Goal: Task Accomplishment & Management: Complete application form

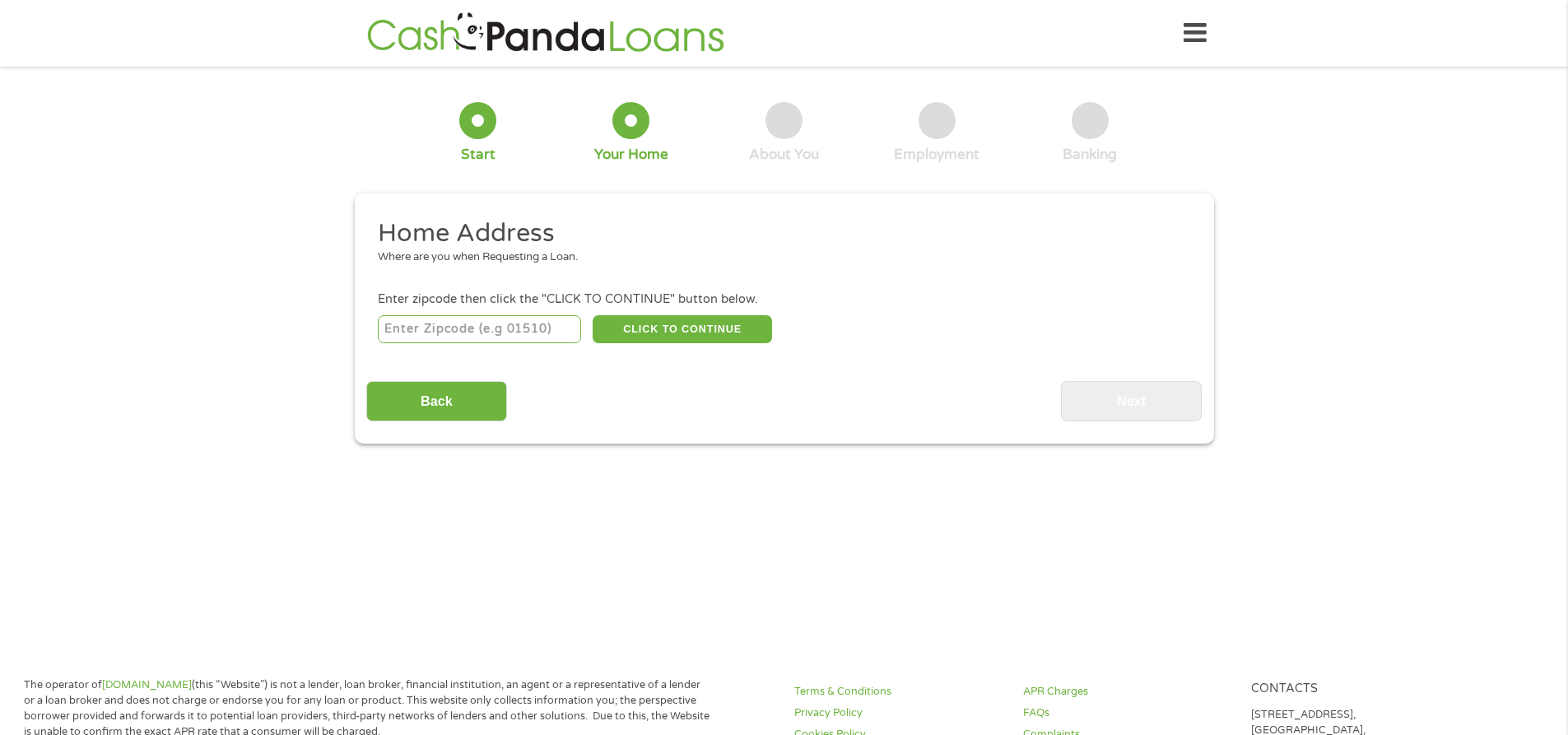
click at [490, 333] on input "number" at bounding box center [479, 329] width 203 height 28
type input "86004"
click at [664, 323] on button "CLICK TO CONTINUE" at bounding box center [682, 329] width 180 height 28
type input "86004"
type input "Flagstaff"
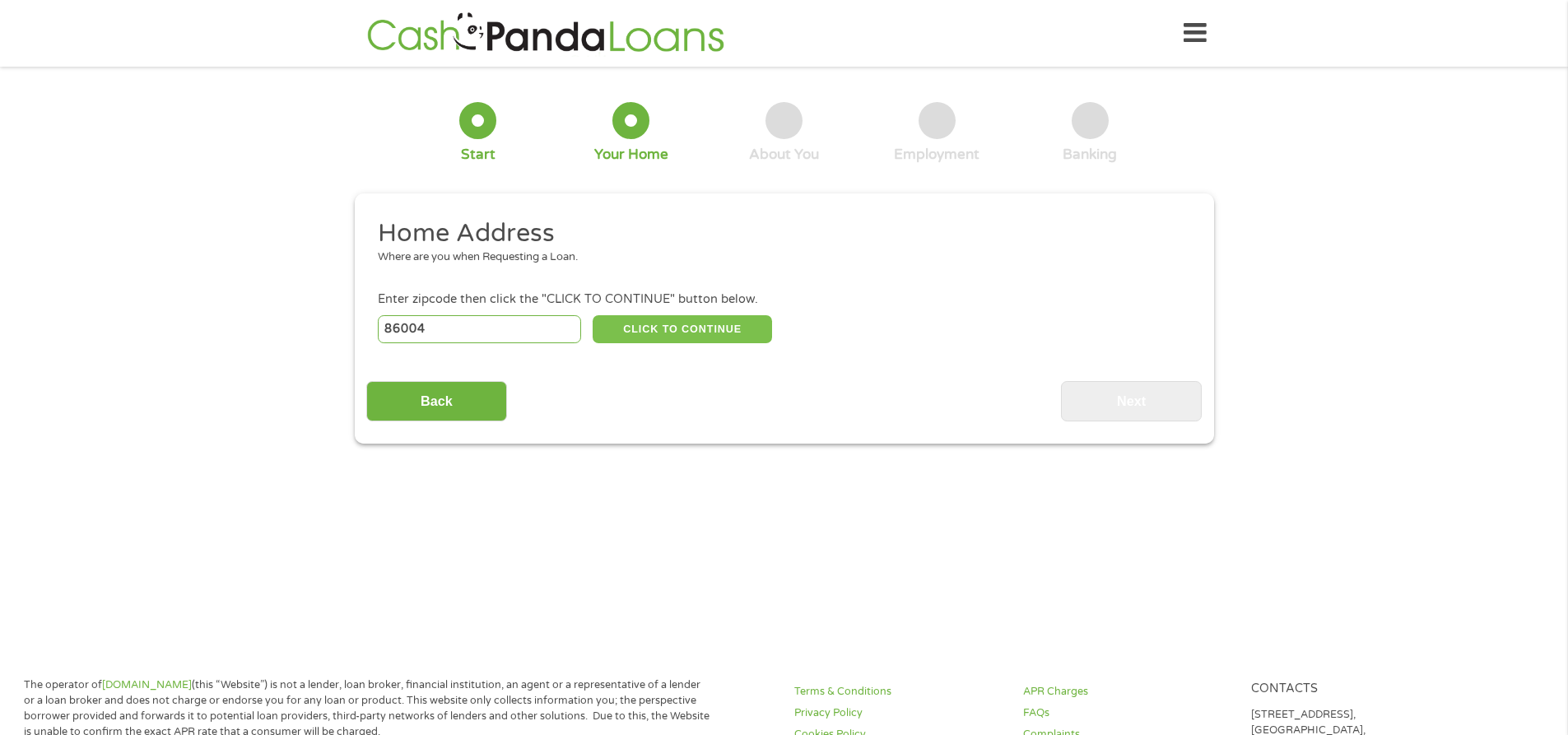
select select "[US_STATE]"
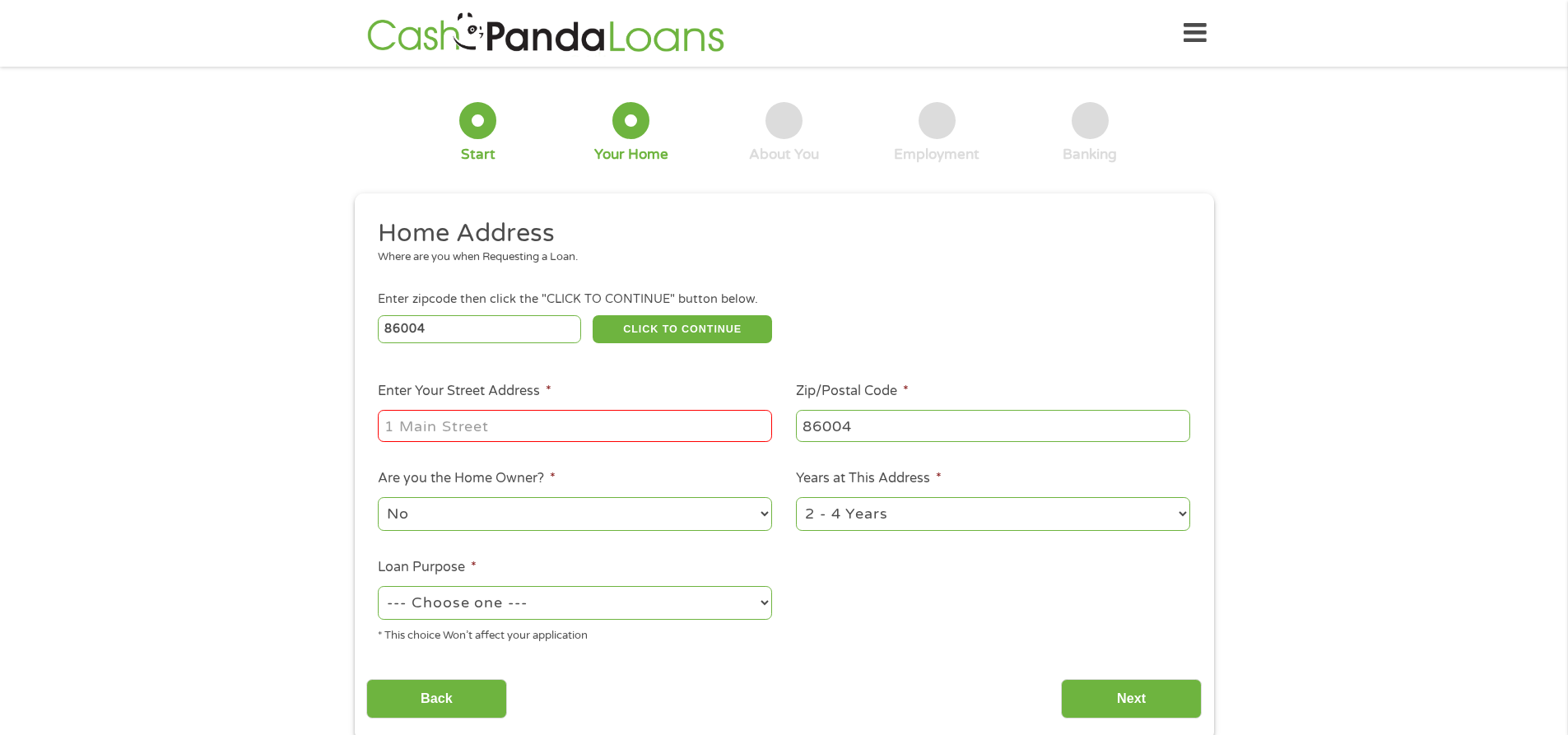
click at [451, 440] on input "Enter Your Street Address *" at bounding box center [575, 425] width 394 height 31
click at [453, 424] on input "Enter Your Street Address *" at bounding box center [575, 425] width 394 height 31
type input "7685 E Gemini"
click at [1181, 510] on select "1 Year or less 1 - 2 Years 2 - 4 Years Over 4 Years" at bounding box center [992, 514] width 394 height 34
select select "60months"
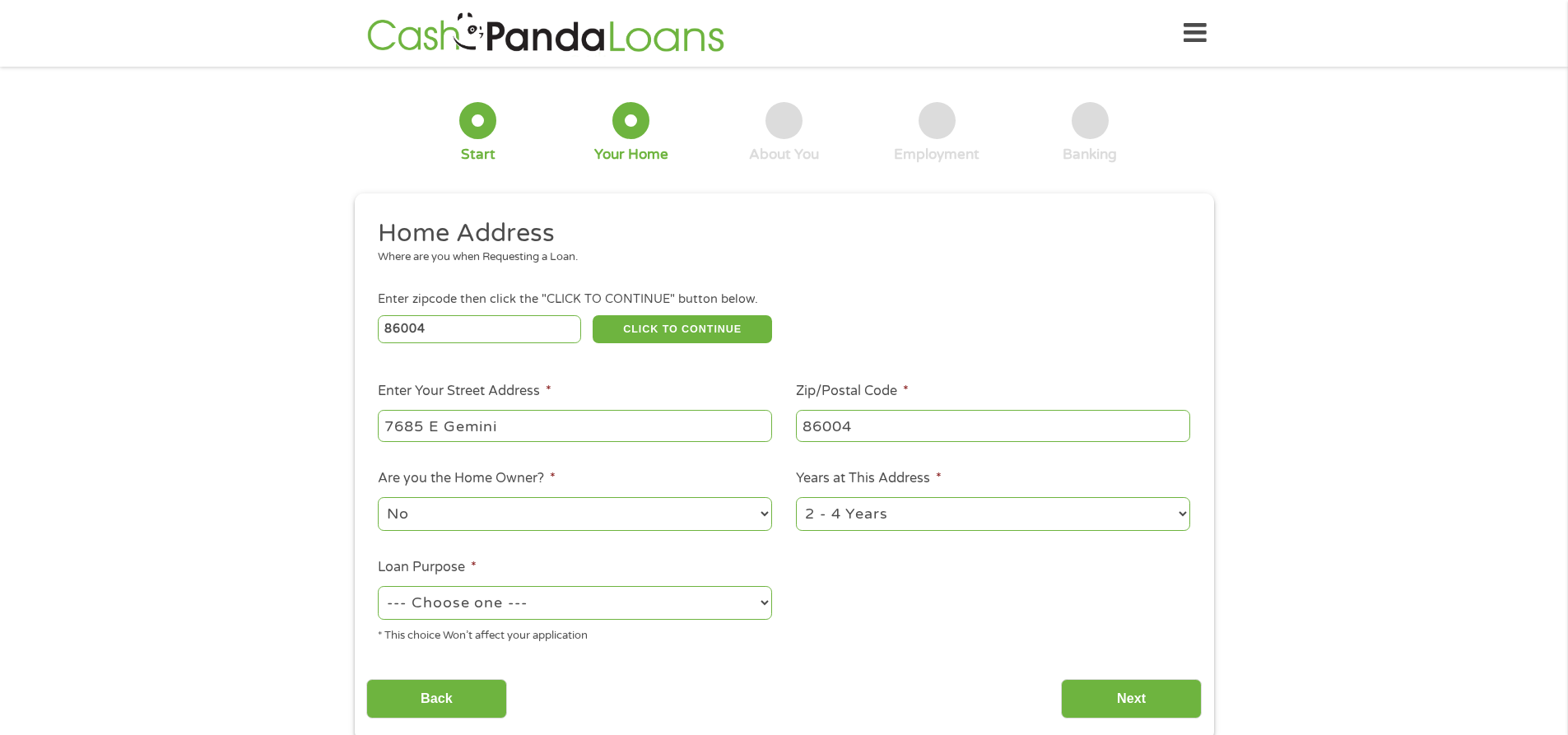
click at [795, 497] on select "1 Year or less 1 - 2 Years 2 - 4 Years Over 4 Years" at bounding box center [992, 514] width 394 height 34
click at [752, 605] on select "--- Choose one --- Pay Bills Debt Consolidation Home Improvement Major Purchase…" at bounding box center [575, 602] width 394 height 34
select select "debtconsolidation"
click at [378, 586] on select "--- Choose one --- Pay Bills Debt Consolidation Home Improvement Major Purchase…" at bounding box center [575, 602] width 394 height 34
click at [1123, 693] on input "Next" at bounding box center [1130, 698] width 140 height 40
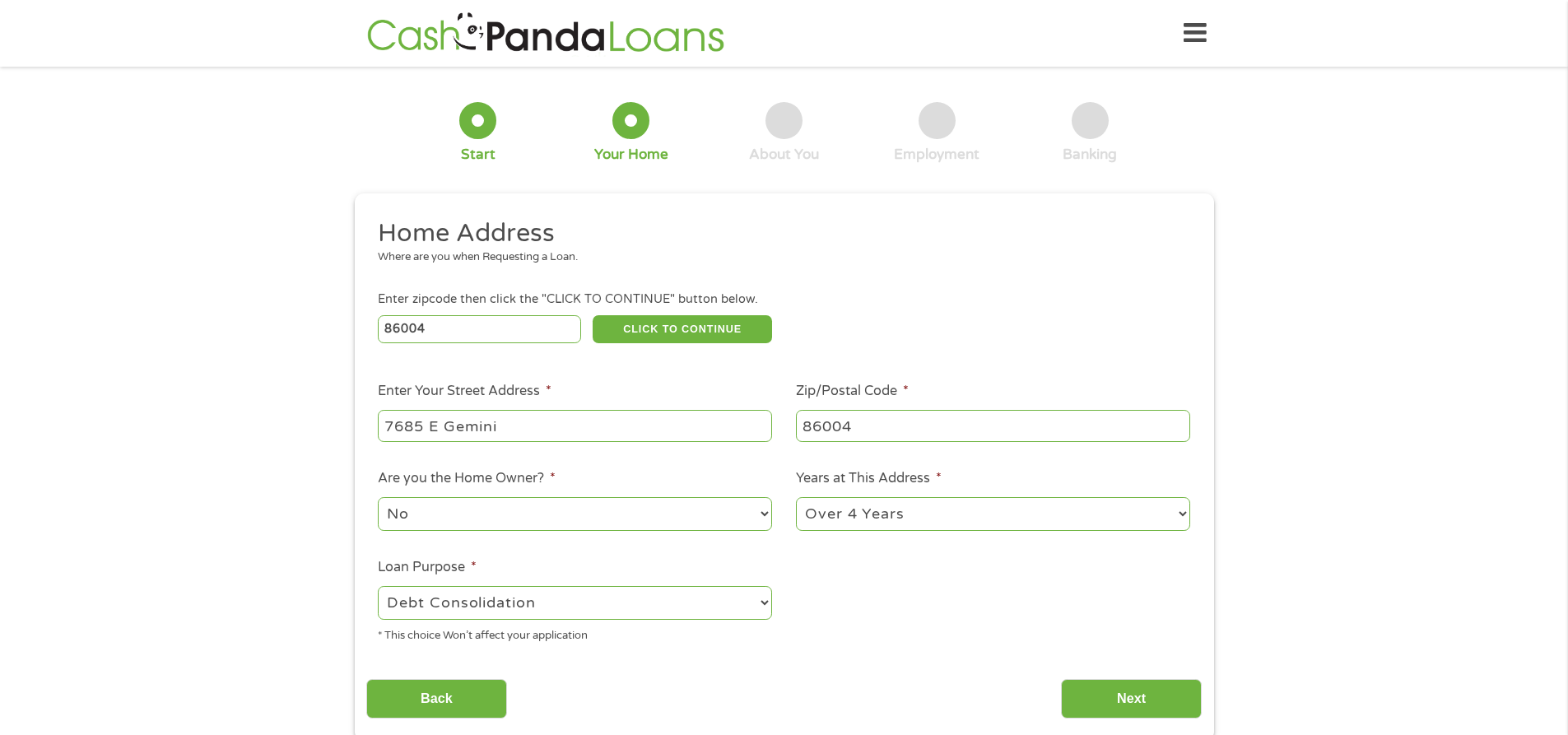
scroll to position [7, 7]
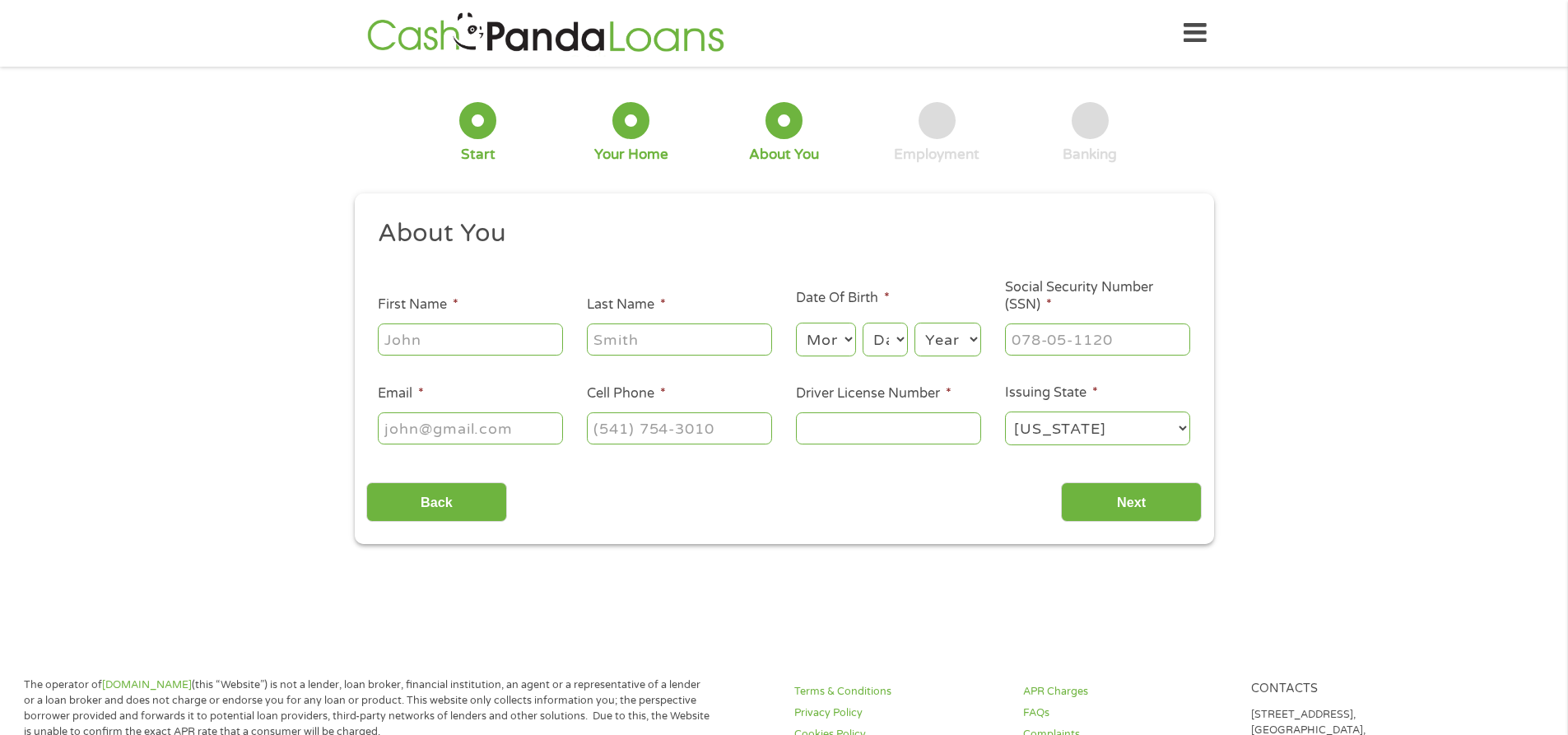
click at [465, 345] on input "First Name *" at bounding box center [470, 339] width 185 height 31
type input "[PERSON_NAME]"
select select "12"
click at [897, 342] on select "Day 1 2 3 4 5 6 7 8 9 10 11 12 13 14 15 16 17 18 19 20 21 22 23 24 25 26 27 28 …" at bounding box center [884, 339] width 44 height 34
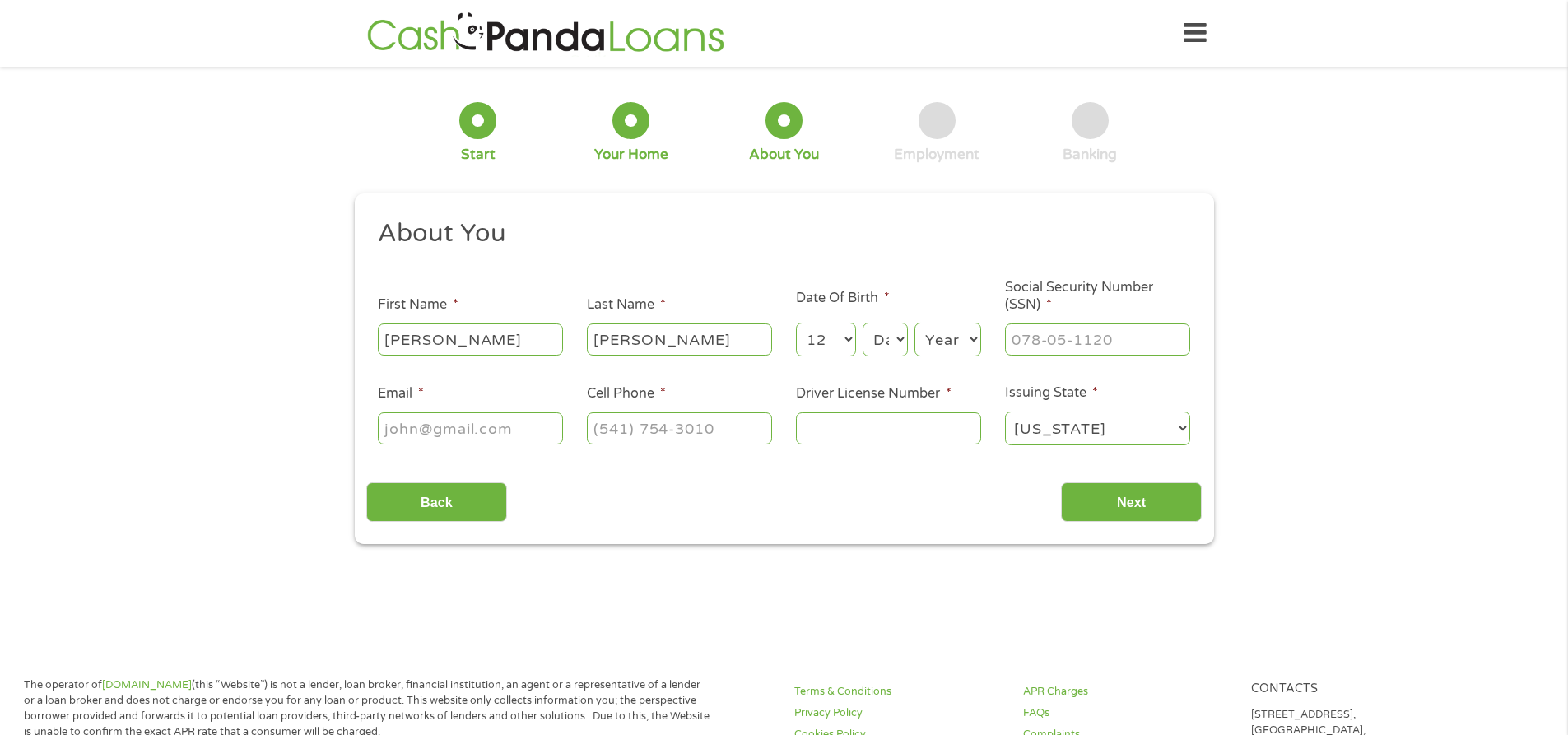
select select "5"
click at [862, 323] on select "Day 1 2 3 4 5 6 7 8 9 10 11 12 13 14 15 16 17 18 19 20 21 22 23 24 25 26 27 28 …" at bounding box center [884, 339] width 44 height 34
click at [934, 340] on select "Year [DATE] 2006 2005 2004 2003 2002 2001 2000 1999 1998 1997 1996 1995 1994 19…" at bounding box center [947, 339] width 66 height 34
select select "1974"
click at [914, 323] on select "Year [DATE] 2006 2005 2004 2003 2002 2001 2000 1999 1998 1997 1996 1995 1994 19…" at bounding box center [947, 339] width 66 height 34
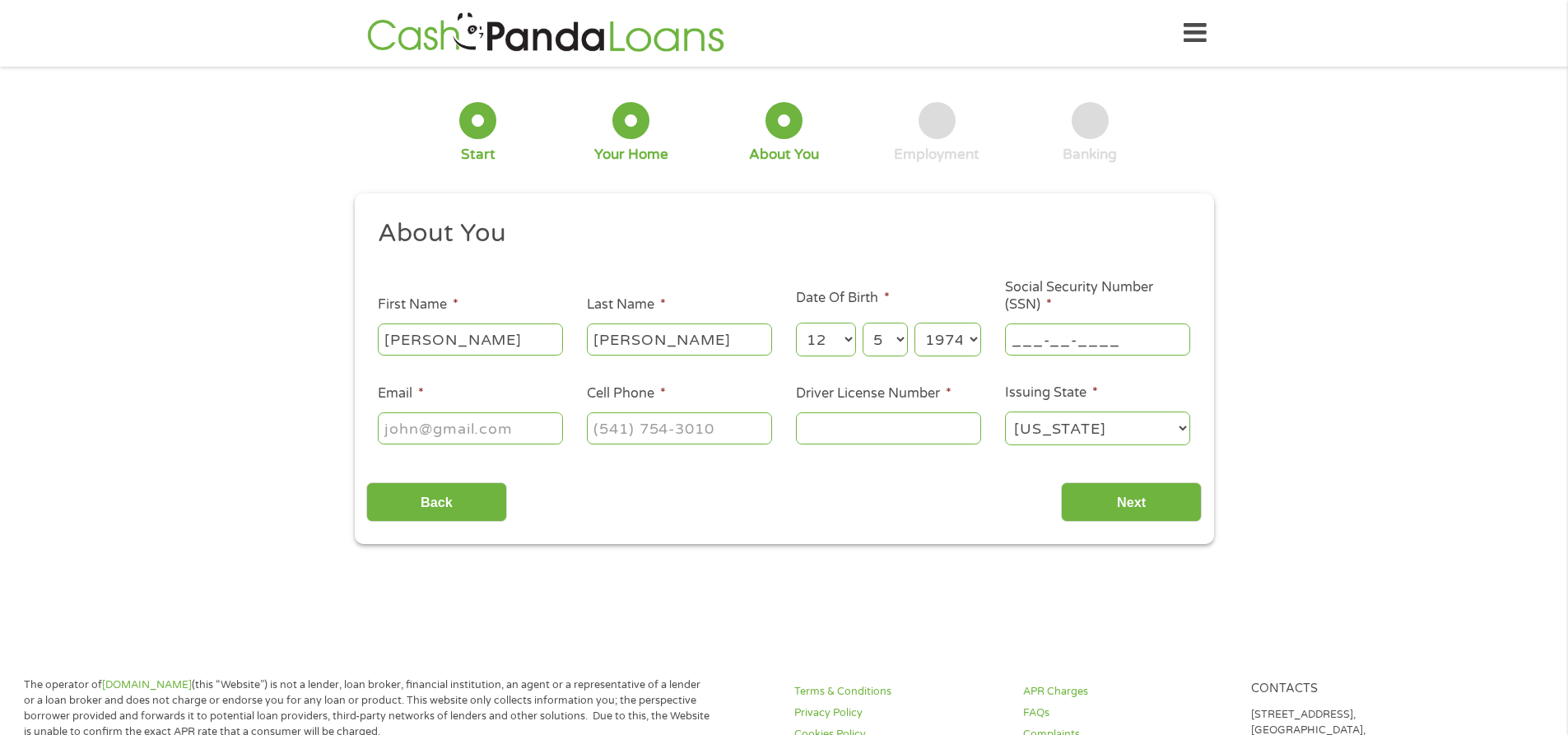
click at [1028, 333] on input "___-__-____" at bounding box center [1097, 339] width 185 height 31
type input "314-04-6731"
click at [496, 438] on input "Email *" at bounding box center [470, 428] width 185 height 31
type input "[EMAIL_ADDRESS][DOMAIN_NAME]"
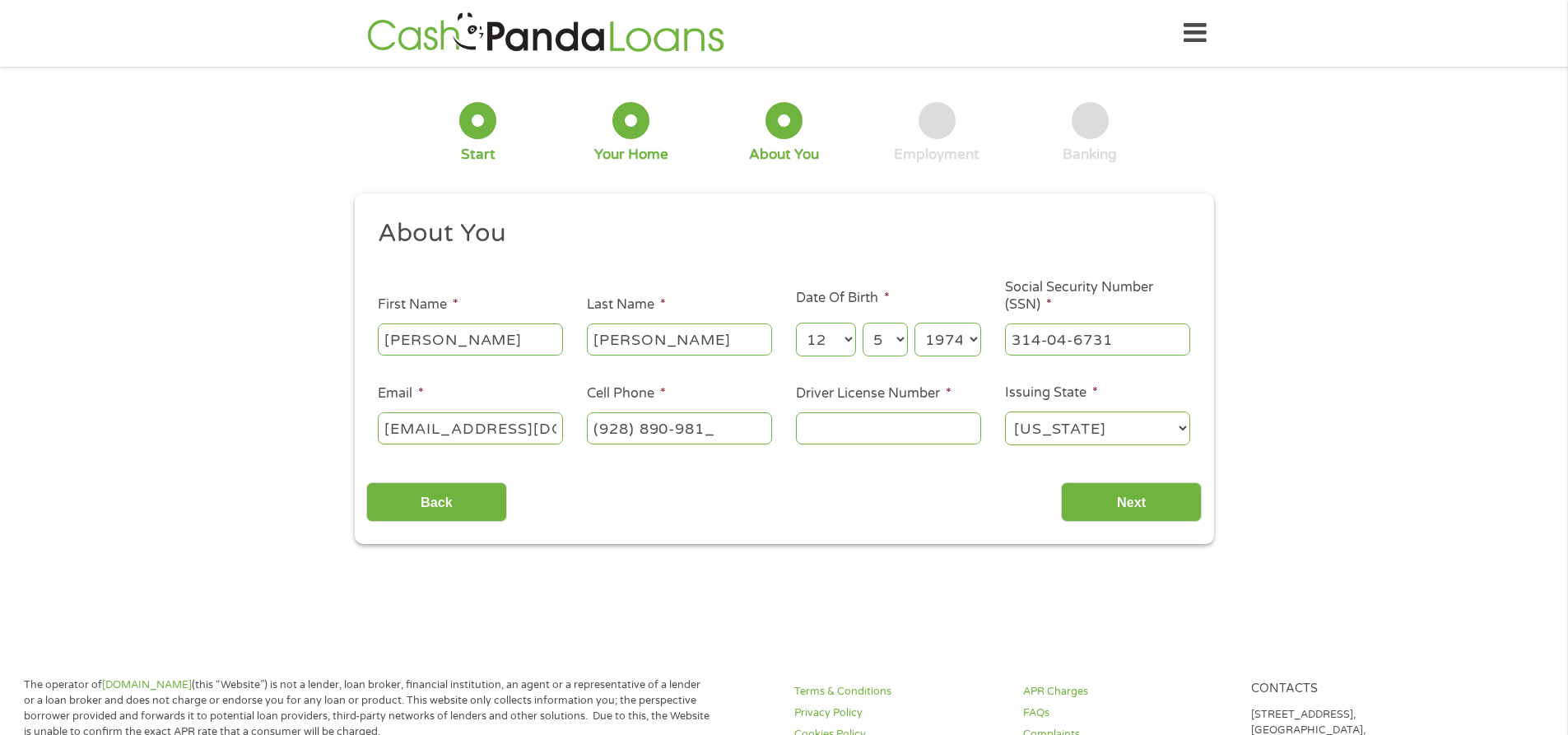
type input "[PHONE_NUMBER]"
type input "D01291433"
click at [1100, 501] on input "Next" at bounding box center [1130, 502] width 140 height 40
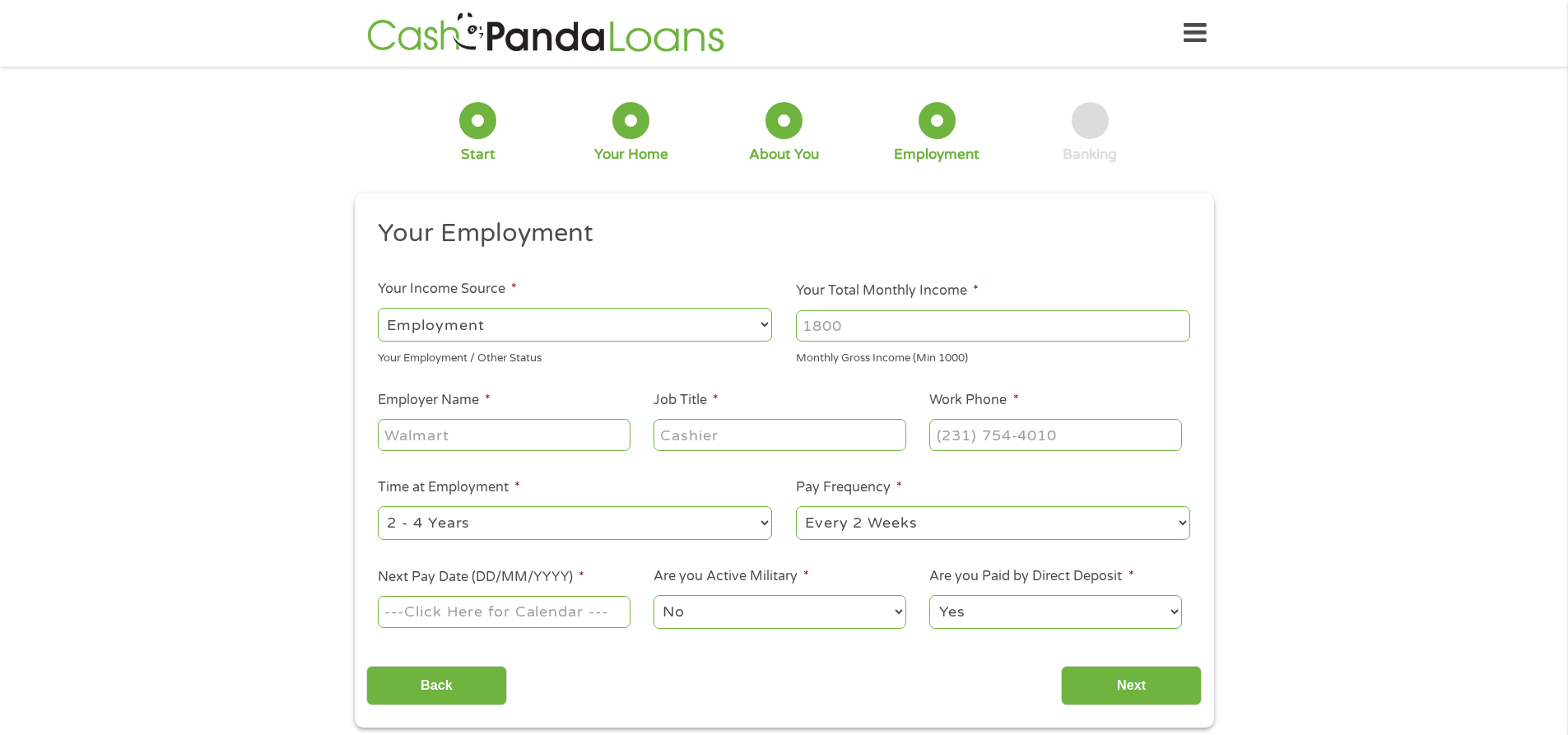
click at [885, 331] on input "Your Total Monthly Income *" at bounding box center [992, 326] width 394 height 31
click at [1177, 319] on input "1000" at bounding box center [992, 326] width 394 height 31
click at [1177, 319] on input "1001" at bounding box center [992, 326] width 394 height 31
click at [1177, 319] on input "1002" at bounding box center [992, 326] width 394 height 31
drag, startPoint x: 880, startPoint y: 331, endPoint x: 769, endPoint y: 336, distance: 111.1
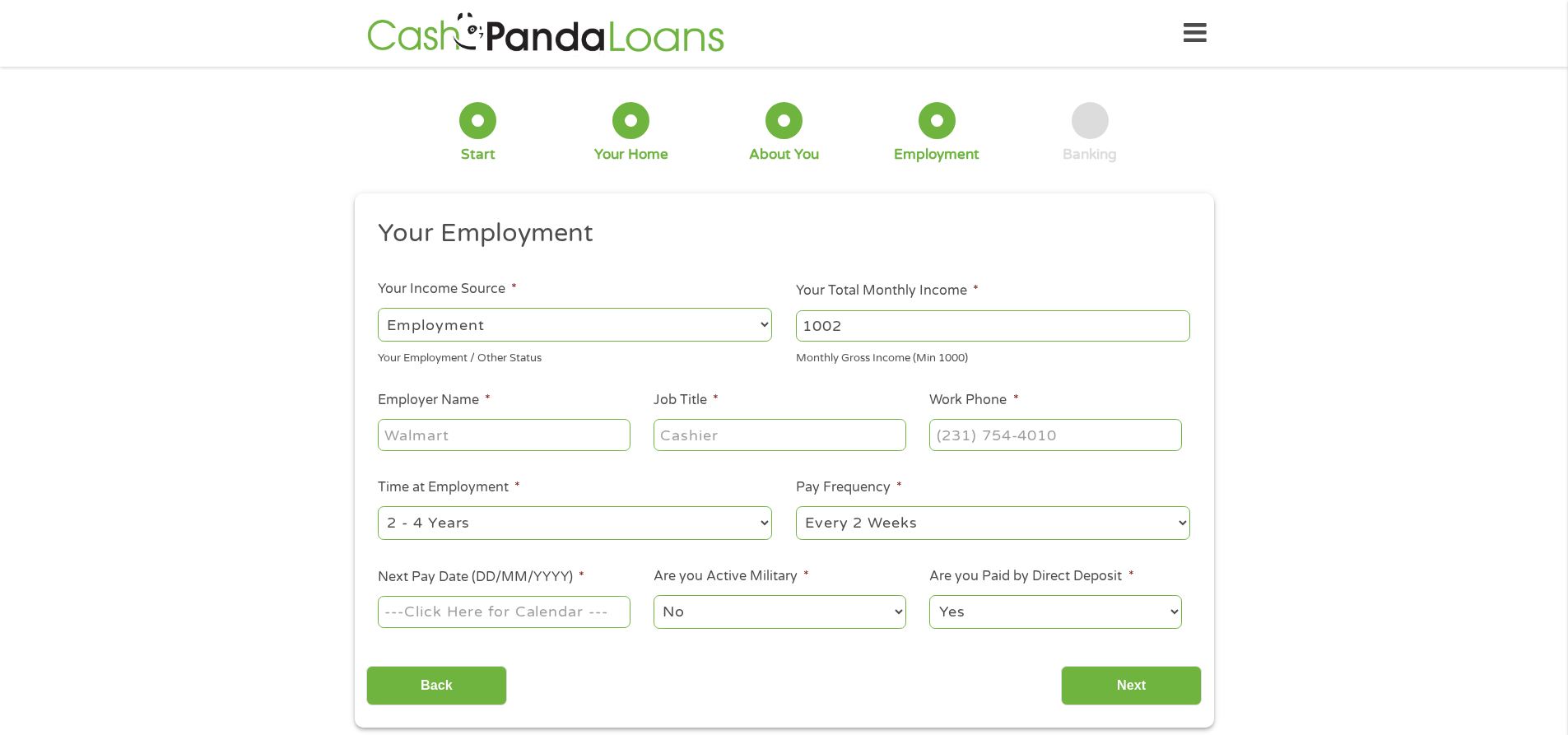
click at [769, 336] on ul "Your Employment Your Income Source * --- Choose one --- Employment [DEMOGRAPHIC…" at bounding box center [784, 430] width 835 height 426
type input "6000"
click at [456, 430] on input "Employer Name *" at bounding box center [503, 434] width 252 height 31
type input "Jo"
